Goal: Check status: Check status

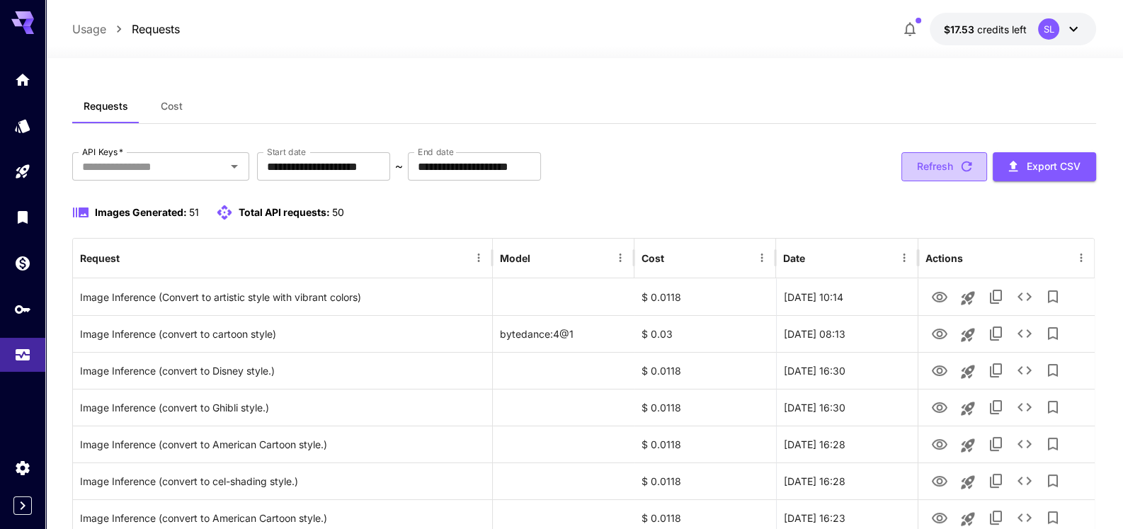
click at [925, 166] on button "Refresh" at bounding box center [944, 166] width 86 height 29
click at [931, 171] on button "Refresh" at bounding box center [944, 166] width 86 height 29
click at [951, 161] on button "Refresh" at bounding box center [944, 166] width 86 height 29
click at [947, 167] on button "Refresh" at bounding box center [944, 166] width 86 height 29
click at [944, 167] on button "Refresh" at bounding box center [944, 166] width 86 height 29
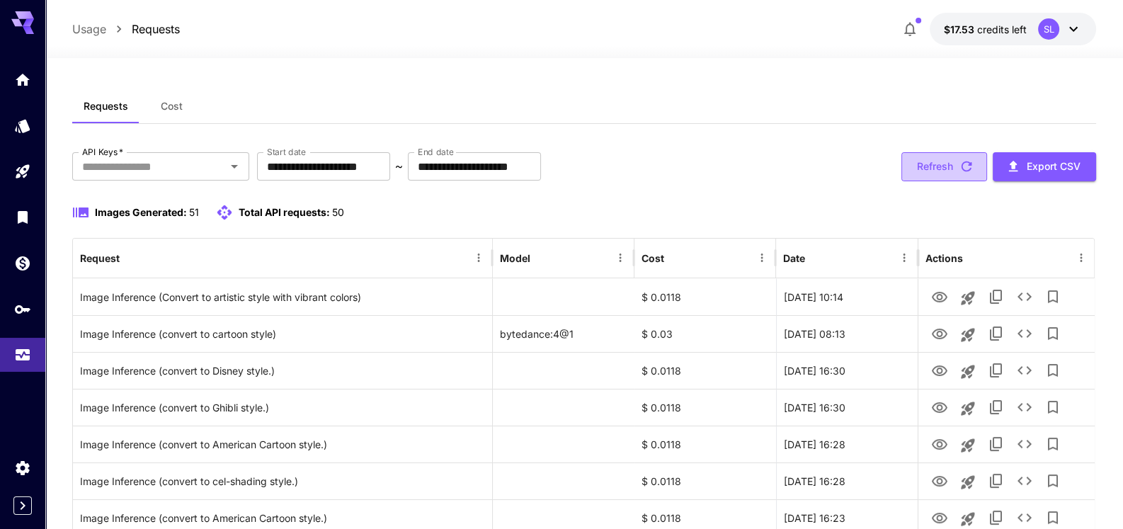
click at [959, 164] on icon "button" at bounding box center [967, 167] width 16 height 16
click at [951, 166] on button "Refresh" at bounding box center [944, 166] width 86 height 29
click at [942, 166] on button "Refresh" at bounding box center [944, 166] width 86 height 29
click at [25, 62] on div at bounding box center [22, 206] width 45 height 345
click at [14, 74] on link at bounding box center [22, 79] width 45 height 35
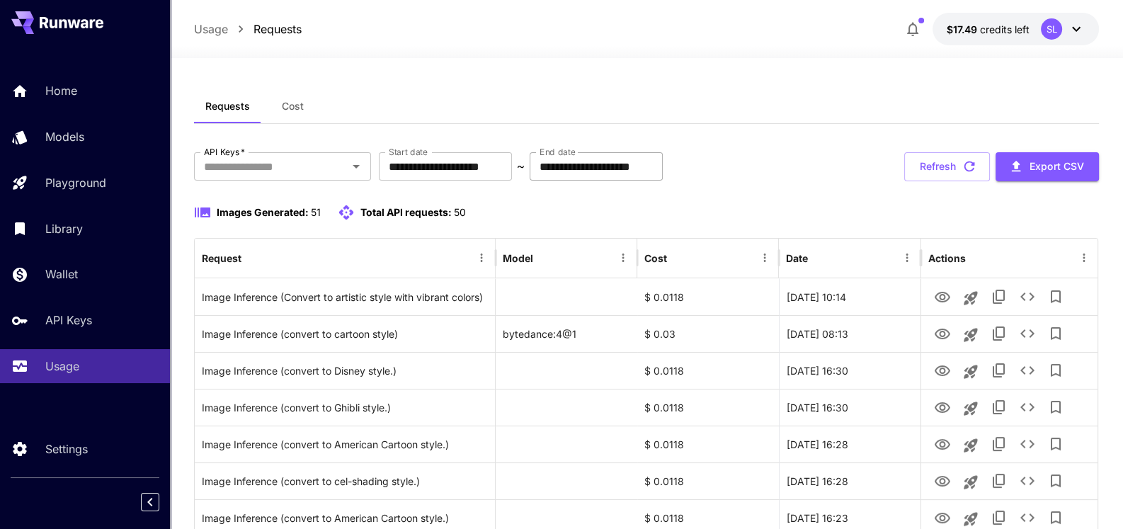
click at [590, 170] on input "**********" at bounding box center [596, 166] width 133 height 28
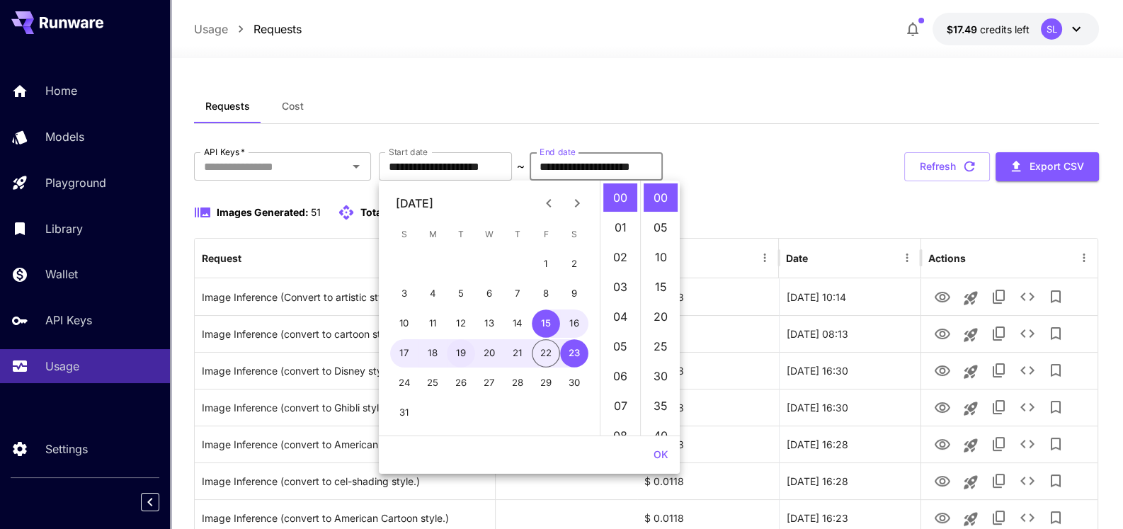
click at [460, 353] on button "19" at bounding box center [461, 353] width 28 height 28
click at [567, 347] on button "23" at bounding box center [574, 353] width 28 height 28
click at [547, 328] on button "15" at bounding box center [546, 323] width 28 height 28
click at [509, 350] on button "21" at bounding box center [517, 353] width 28 height 28
click at [464, 353] on button "19" at bounding box center [461, 353] width 28 height 28
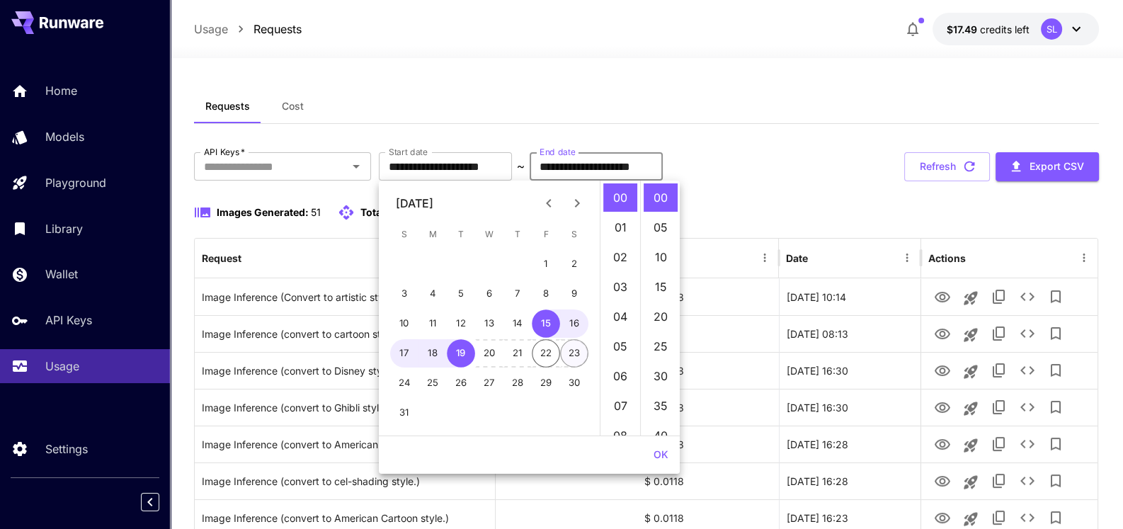
click at [576, 353] on button "23" at bounding box center [574, 353] width 28 height 28
click at [545, 329] on button "15" at bounding box center [546, 323] width 28 height 28
click at [576, 329] on button "16" at bounding box center [574, 323] width 28 height 28
type input "**********"
click at [400, 155] on label "Start date" at bounding box center [408, 152] width 39 height 12
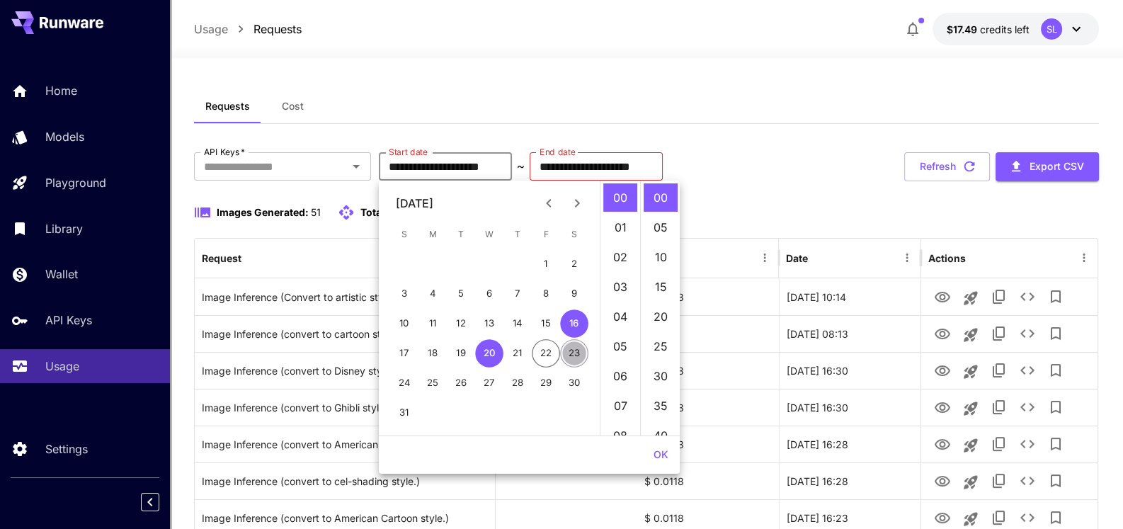
click at [570, 347] on button "23" at bounding box center [574, 353] width 28 height 28
type input "**********"
click at [489, 351] on button "20" at bounding box center [489, 353] width 28 height 28
click at [574, 348] on button "23" at bounding box center [574, 353] width 28 height 28
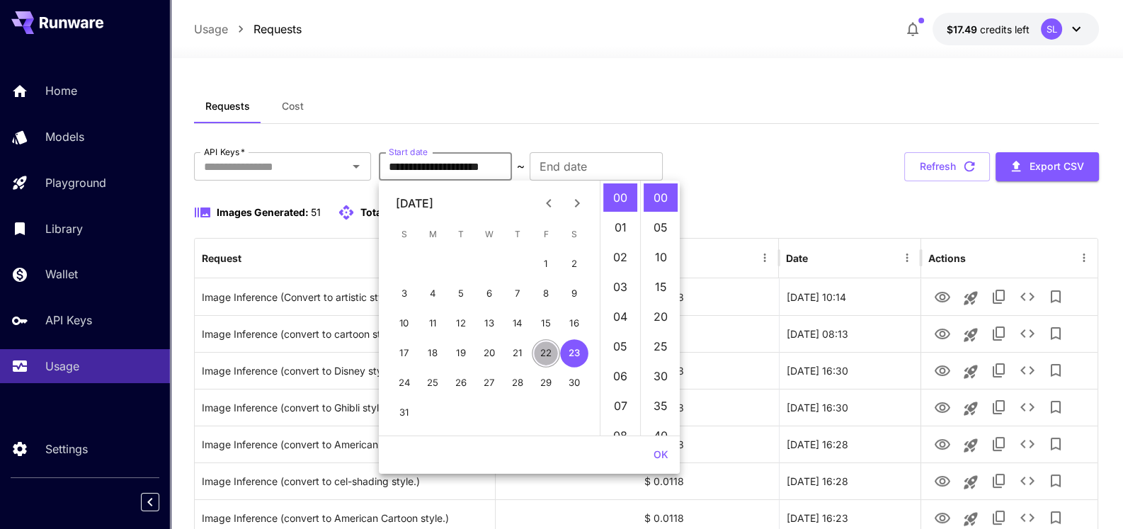
click at [549, 348] on button "22" at bounding box center [546, 353] width 28 height 28
click at [486, 350] on button "20" at bounding box center [489, 353] width 28 height 28
click at [546, 349] on button "22" at bounding box center [546, 353] width 28 height 28
click at [490, 350] on button "20" at bounding box center [489, 353] width 28 height 28
type input "**********"
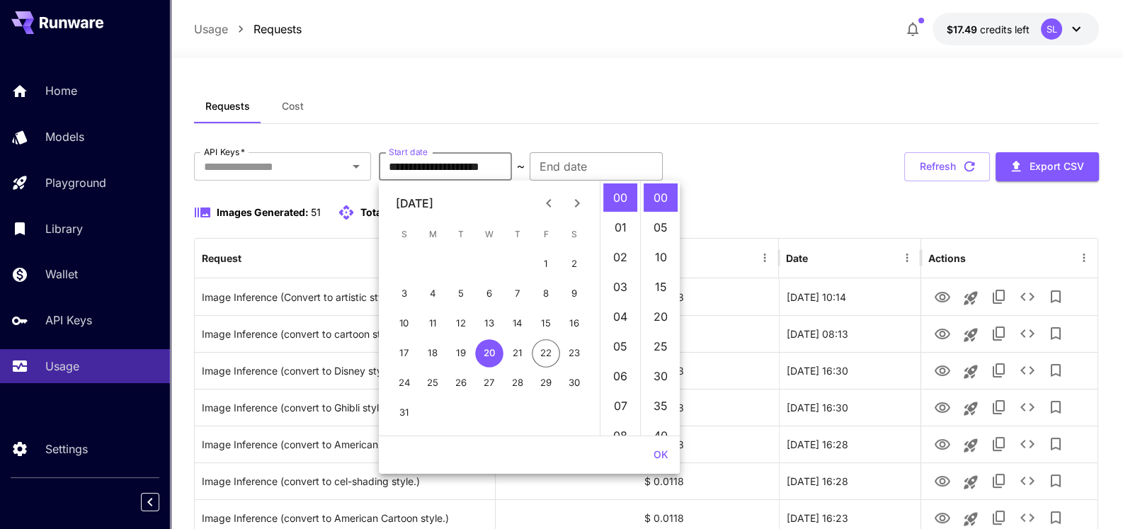
type input "**********"
click at [591, 159] on div "**********" at bounding box center [596, 166] width 133 height 28
click at [547, 350] on button "22" at bounding box center [546, 353] width 28 height 28
click at [570, 354] on button "23" at bounding box center [574, 353] width 28 height 28
type input "**********"
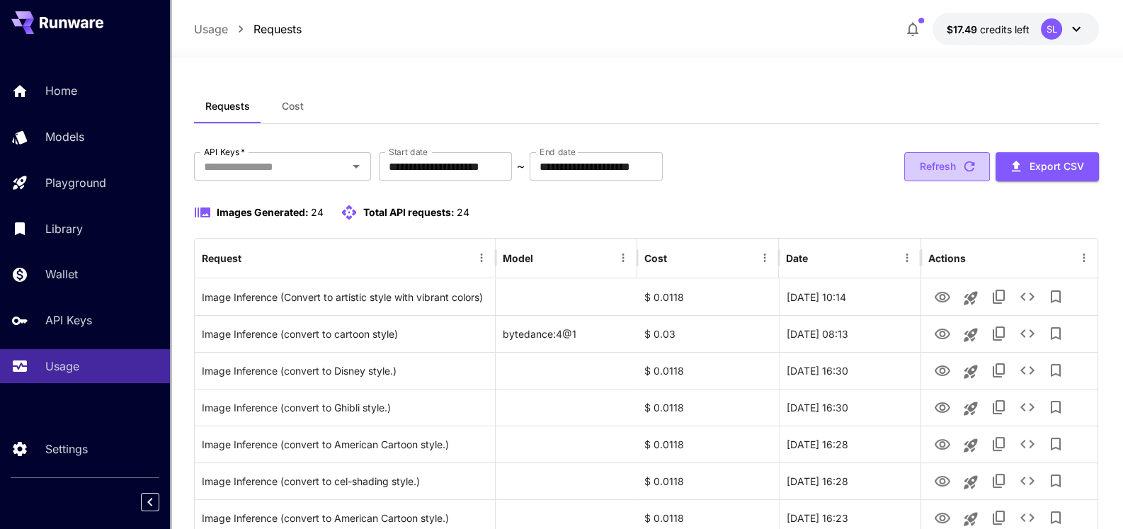
click at [925, 171] on button "Refresh" at bounding box center [947, 166] width 86 height 29
click at [292, 113] on button "Cost" at bounding box center [293, 106] width 64 height 34
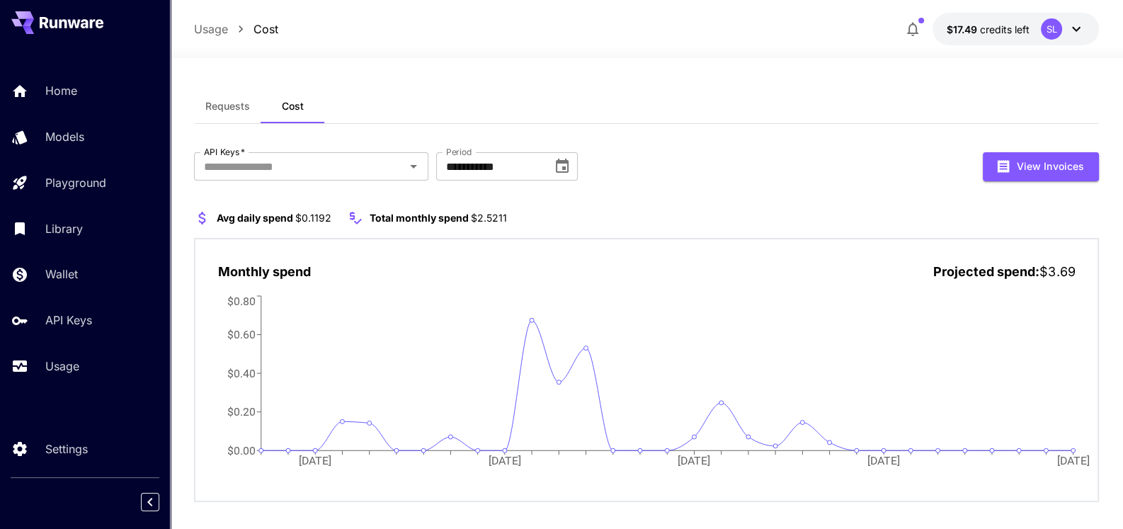
click at [229, 115] on button "Requests" at bounding box center [227, 106] width 67 height 34
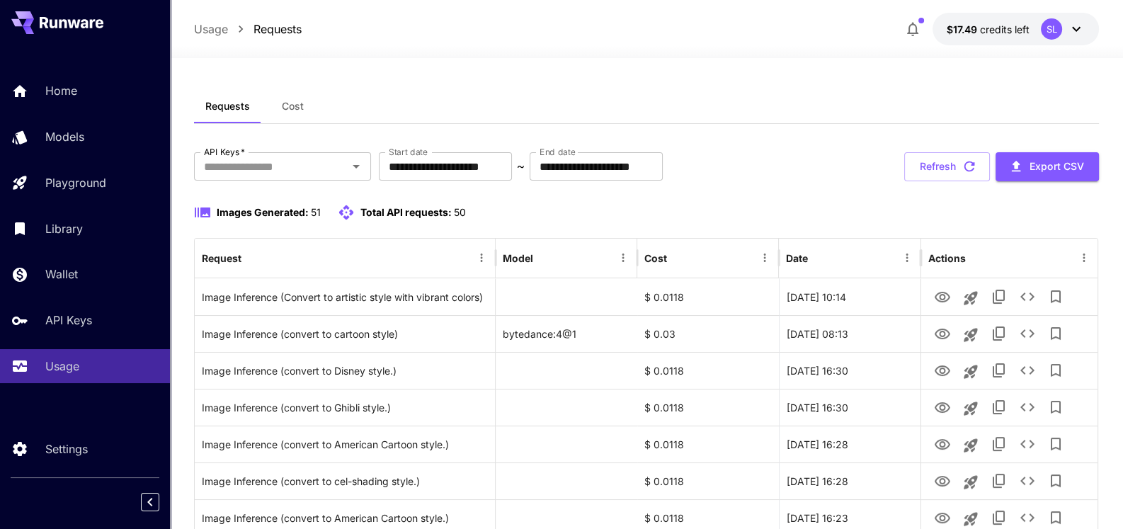
click at [942, 159] on button "Refresh" at bounding box center [947, 166] width 86 height 29
